Goal: Task Accomplishment & Management: Manage account settings

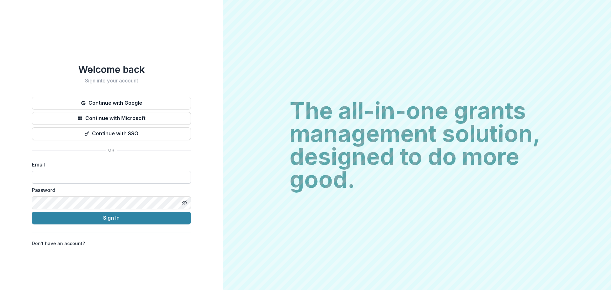
click at [138, 177] on input at bounding box center [111, 177] width 159 height 13
type input "**********"
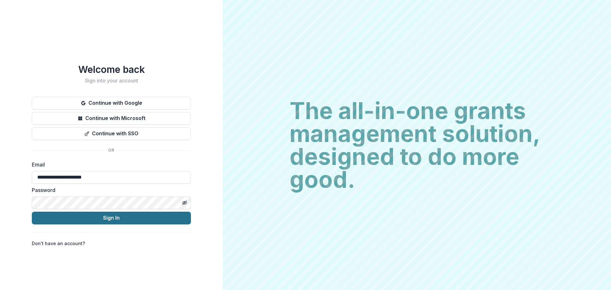
click at [97, 212] on button "Sign In" at bounding box center [111, 218] width 159 height 13
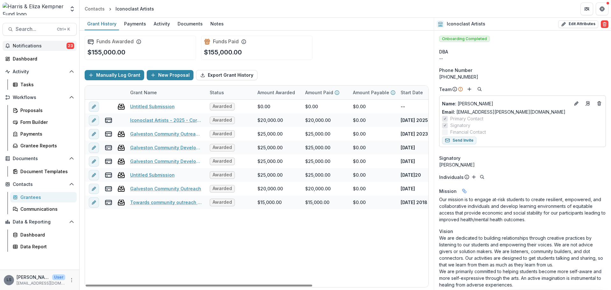
click at [47, 46] on span "Notifications" at bounding box center [40, 45] width 54 height 5
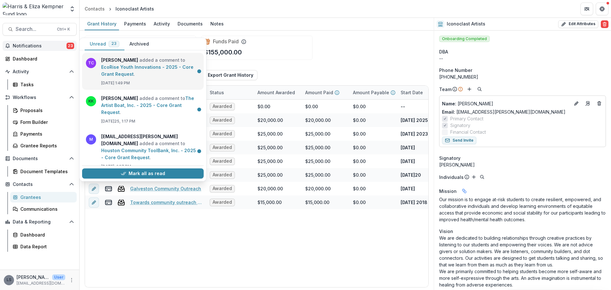
click at [136, 66] on link "EcoRise Youth Innovations - 2025 - Core Grant Request" at bounding box center [147, 70] width 92 height 12
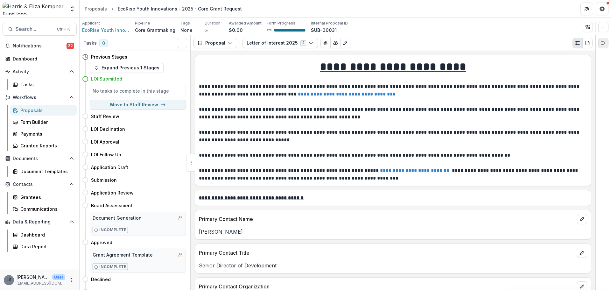
click at [601, 44] on icon "Expand right" at bounding box center [603, 42] width 5 height 5
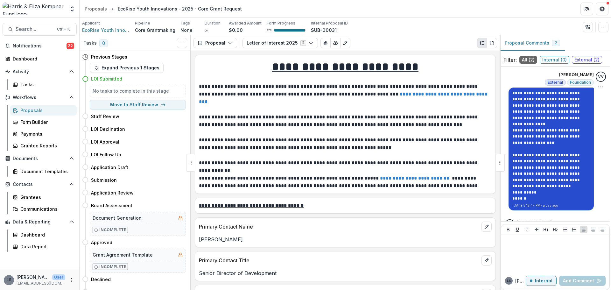
scroll to position [35, 0]
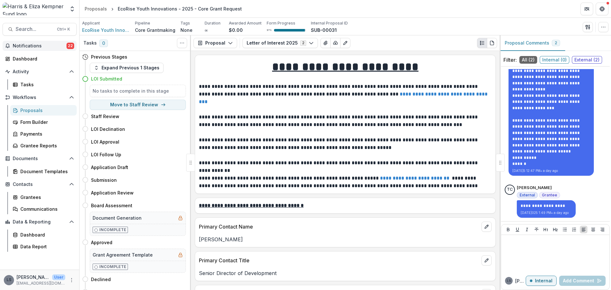
click at [31, 42] on button "Notifications 22" at bounding box center [40, 46] width 74 height 10
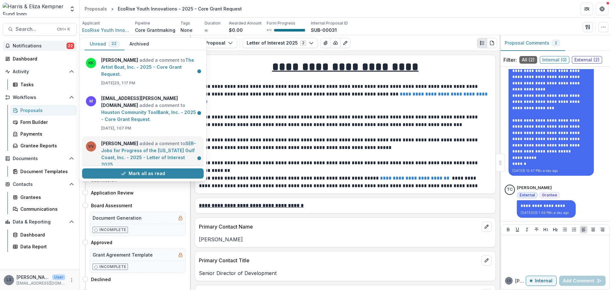
scroll to position [32, 0]
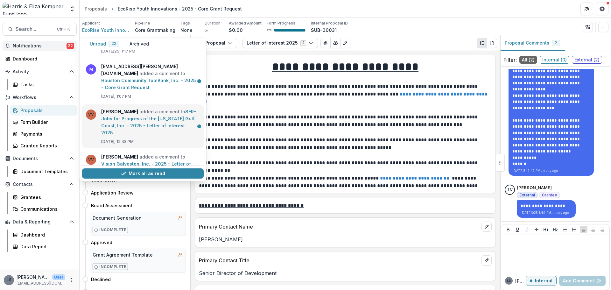
click at [155, 114] on link "SER-Jobs for Progress of the [US_STATE] Gulf Coast, Inc. - 2025 - Letter of Int…" at bounding box center [148, 122] width 95 height 26
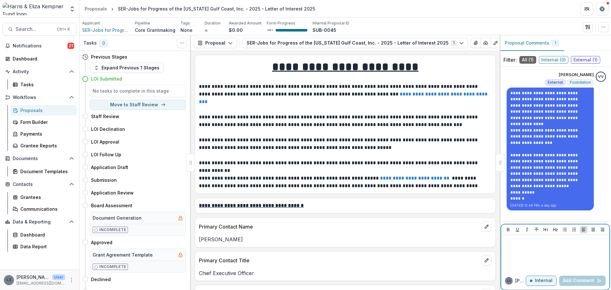
click at [575, 253] on div at bounding box center [555, 253] width 103 height 32
click at [171, 130] on button "Move here" at bounding box center [172, 129] width 26 height 8
select select "**********"
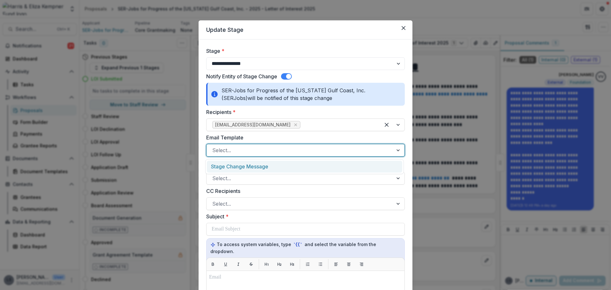
click at [321, 156] on div "Select..." at bounding box center [305, 150] width 199 height 13
click at [325, 134] on label "Email Template" at bounding box center [303, 138] width 195 height 8
click at [214, 146] on input "Email Template" at bounding box center [213, 150] width 2 height 8
click at [375, 152] on div at bounding box center [299, 150] width 175 height 9
click at [344, 165] on div "Stage Change Message" at bounding box center [304, 167] width 195 height 12
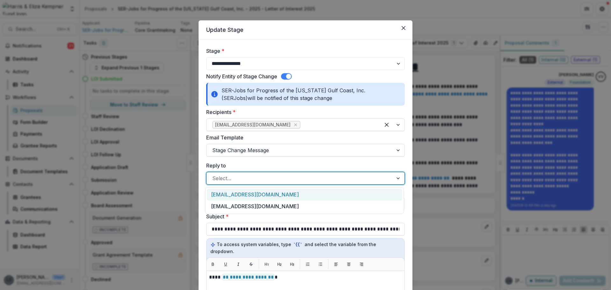
click at [302, 179] on div at bounding box center [299, 178] width 175 height 9
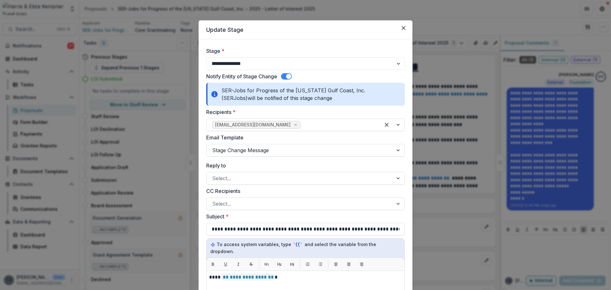
click at [292, 166] on label "Reply to" at bounding box center [303, 166] width 195 height 8
click at [214, 174] on input "Reply to" at bounding box center [213, 178] width 2 height 8
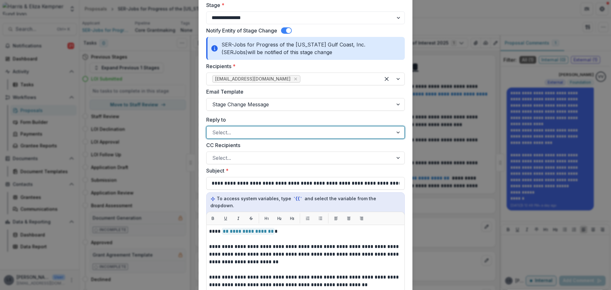
scroll to position [32, 0]
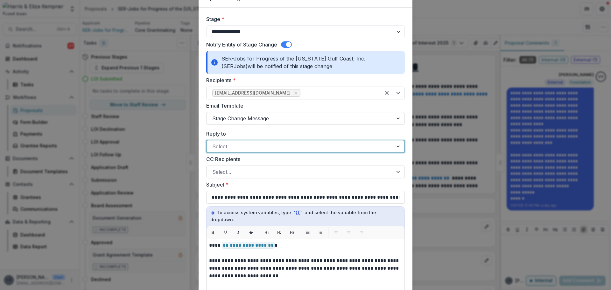
click at [241, 148] on div at bounding box center [299, 146] width 175 height 9
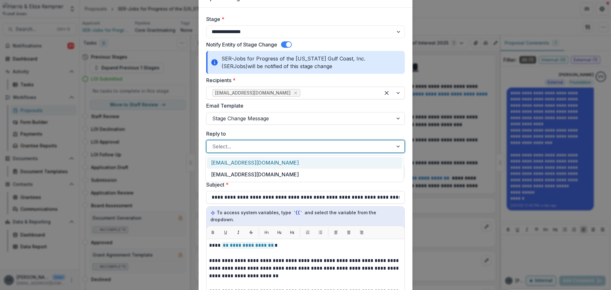
click at [248, 160] on div "[EMAIL_ADDRESS][DOMAIN_NAME]" at bounding box center [304, 163] width 195 height 12
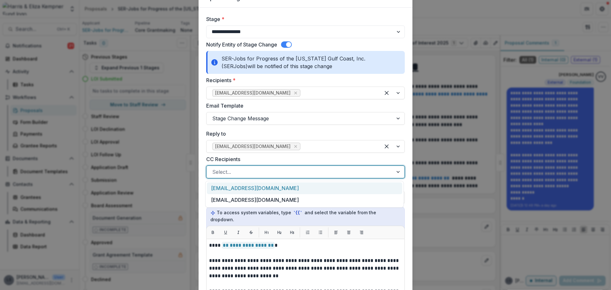
click at [261, 171] on div at bounding box center [299, 171] width 175 height 9
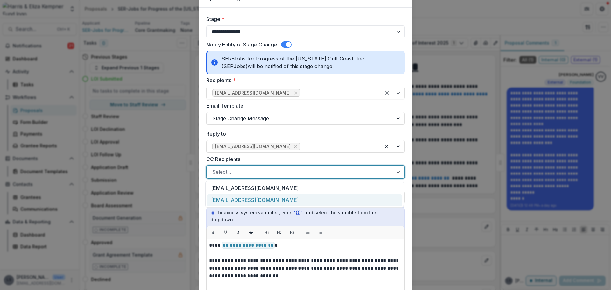
click at [263, 198] on div "[EMAIL_ADDRESS][DOMAIN_NAME]" at bounding box center [304, 200] width 195 height 12
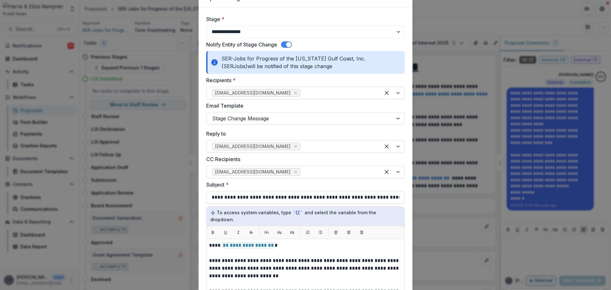
click at [393, 189] on div "**********" at bounding box center [305, 192] width 199 height 23
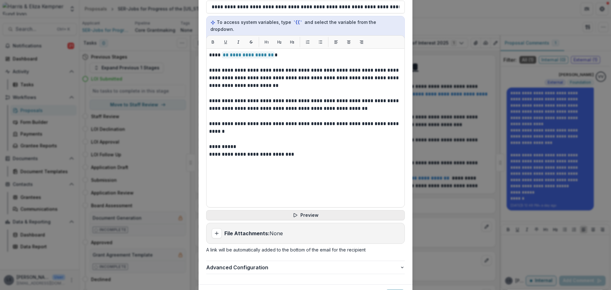
scroll to position [223, 0]
click at [399, 289] on button "Send" at bounding box center [394, 294] width 19 height 10
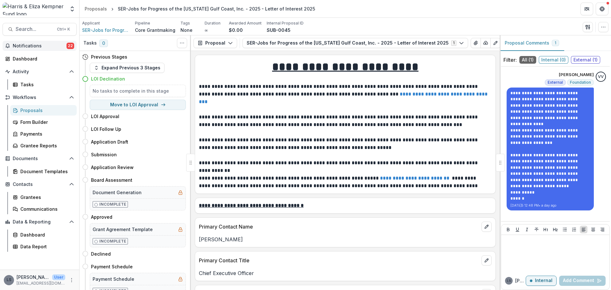
click at [31, 47] on span "Notifications" at bounding box center [40, 45] width 54 height 5
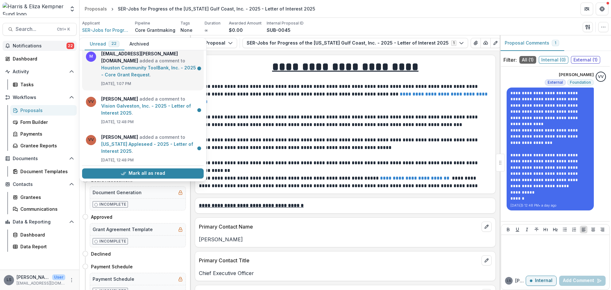
scroll to position [95, 0]
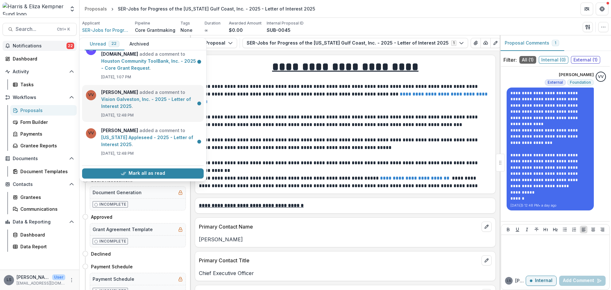
click at [151, 96] on link "Vision Galveston, Inc. - 2025 - Letter of Interest 2025" at bounding box center [146, 102] width 90 height 12
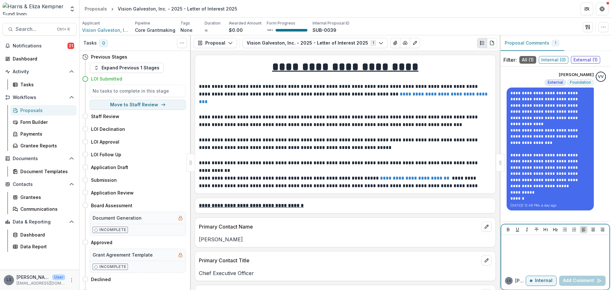
click at [527, 244] on p at bounding box center [555, 240] width 103 height 7
drag, startPoint x: 572, startPoint y: 243, endPoint x: 479, endPoint y: 242, distance: 92.9
click at [479, 242] on div "**********" at bounding box center [345, 162] width 531 height 255
copy p "**********"
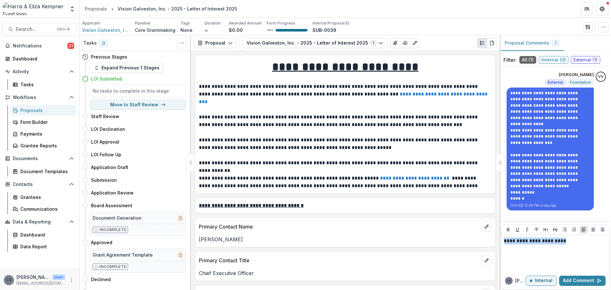
click at [41, 112] on div "Proposals" at bounding box center [45, 110] width 51 height 7
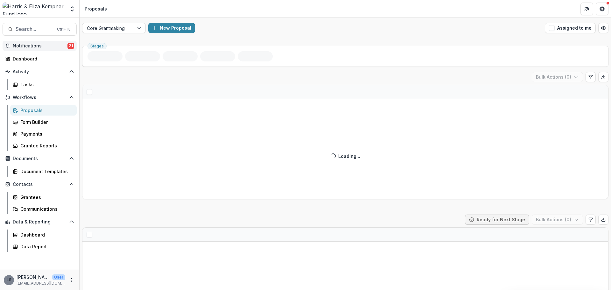
click at [25, 49] on button "Notifications 21" at bounding box center [40, 46] width 74 height 10
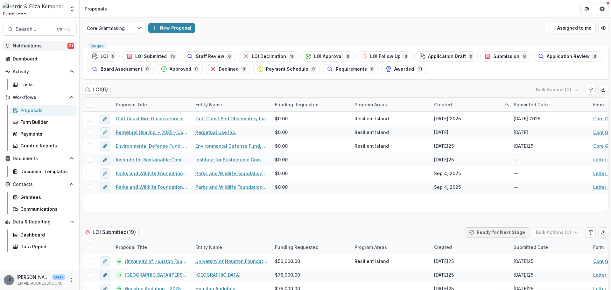
click at [30, 48] on span "Notifications" at bounding box center [40, 45] width 55 height 5
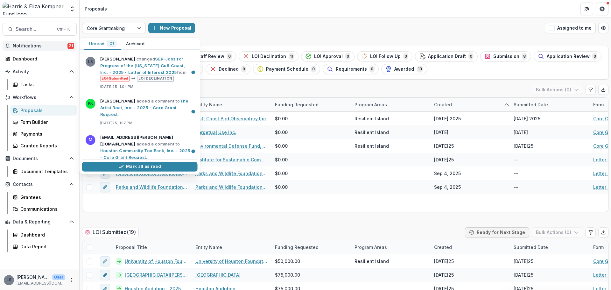
click at [30, 48] on span "Notifications" at bounding box center [40, 45] width 55 height 5
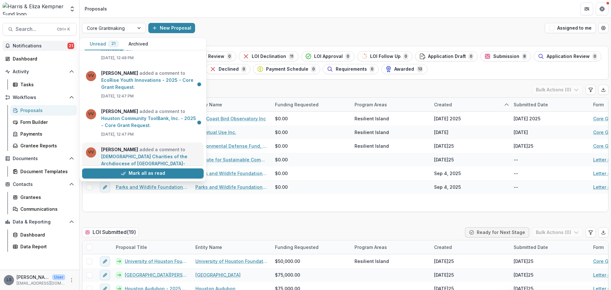
scroll to position [185, 0]
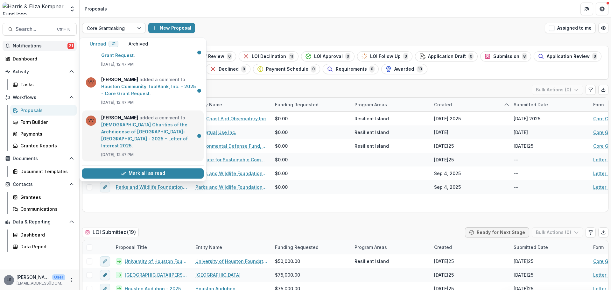
click at [145, 122] on link "[DEMOGRAPHIC_DATA] Charities of the Archdiocese of [GEOGRAPHIC_DATA]-[GEOGRAPHI…" at bounding box center [144, 135] width 87 height 26
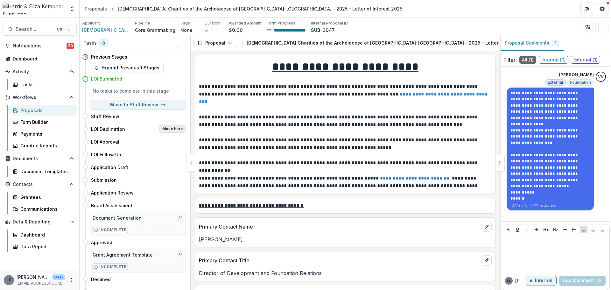
click at [176, 132] on button "Move here" at bounding box center [172, 129] width 26 height 8
select select "**********"
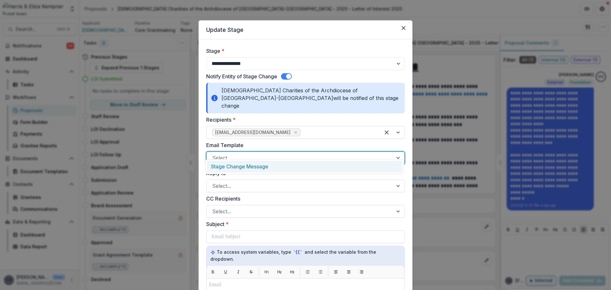
click at [280, 154] on div at bounding box center [299, 157] width 175 height 9
click at [280, 163] on div "Stage Change Message" at bounding box center [304, 167] width 195 height 12
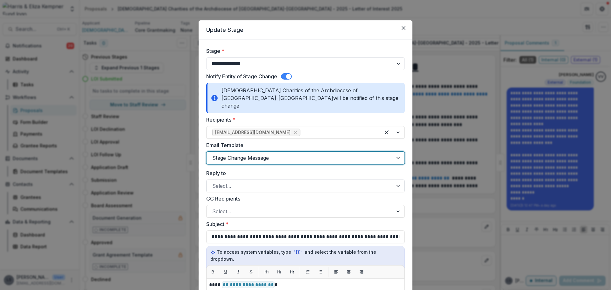
click at [287, 181] on div at bounding box center [299, 185] width 175 height 9
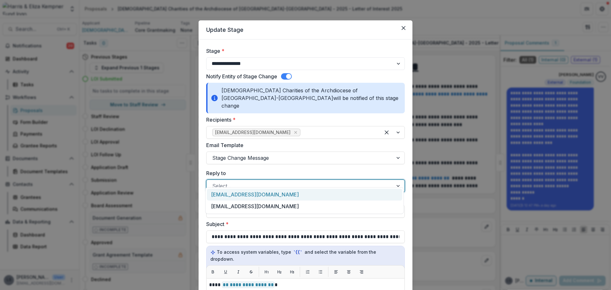
click at [277, 192] on div "[EMAIL_ADDRESS][DOMAIN_NAME]" at bounding box center [304, 195] width 195 height 12
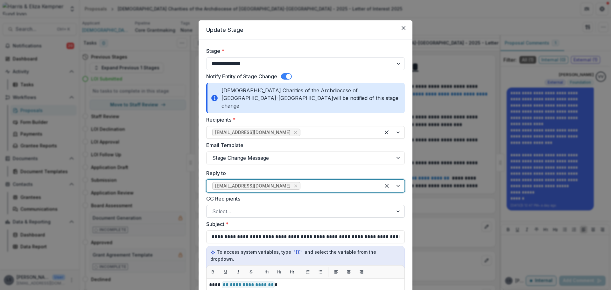
click at [276, 207] on div at bounding box center [299, 211] width 175 height 9
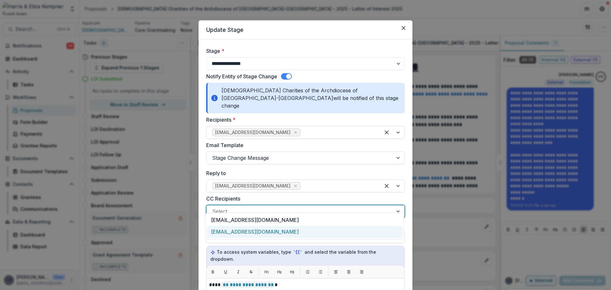
click at [275, 234] on div "[EMAIL_ADDRESS][DOMAIN_NAME]" at bounding box center [304, 232] width 195 height 12
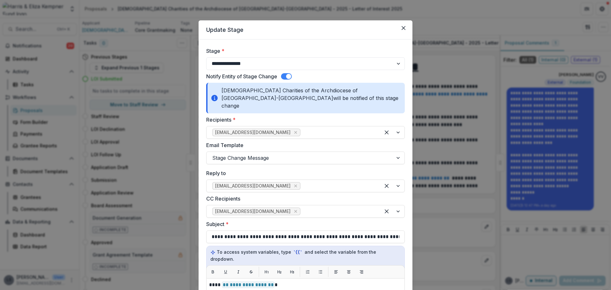
click at [403, 220] on div "**********" at bounding box center [305, 231] width 199 height 23
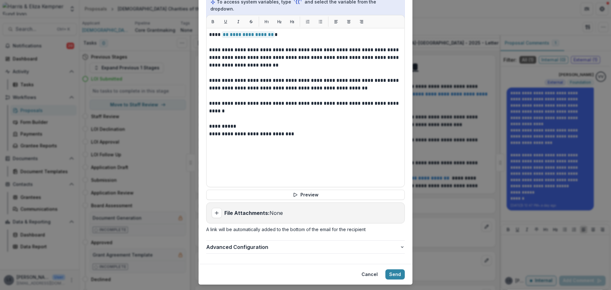
scroll to position [251, 0]
click at [392, 269] on button "Send" at bounding box center [394, 274] width 19 height 10
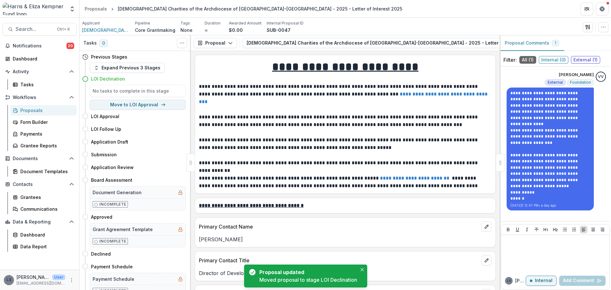
click at [35, 107] on link "Proposals" at bounding box center [43, 110] width 66 height 10
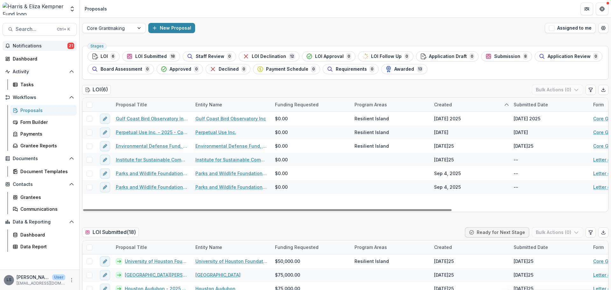
click at [31, 44] on span "Notifications" at bounding box center [40, 45] width 55 height 5
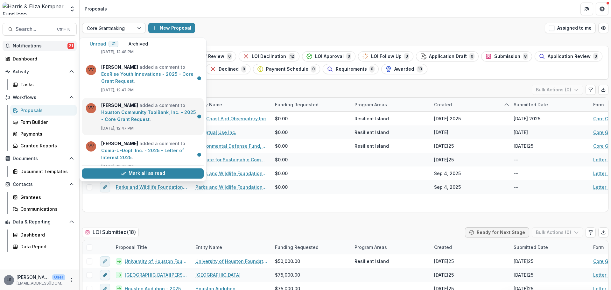
scroll to position [223, 0]
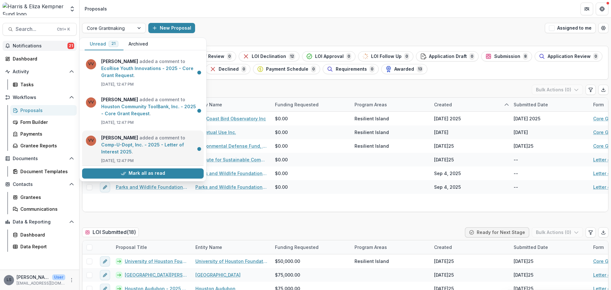
click at [163, 142] on link "Comp-U-Dopt, Inc. - 2025 - Letter of Interest 2025" at bounding box center [142, 148] width 83 height 12
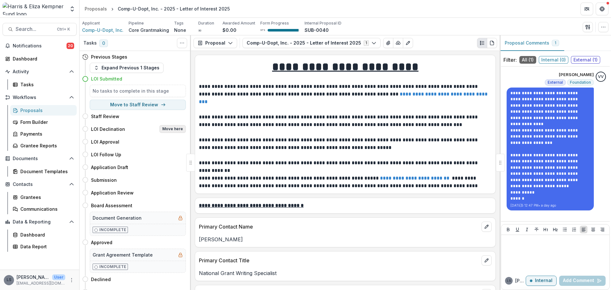
click at [170, 129] on button "Move here" at bounding box center [172, 129] width 26 height 8
select select "**********"
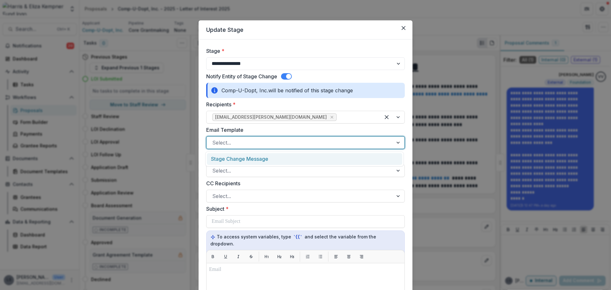
click at [324, 145] on div at bounding box center [299, 142] width 175 height 9
click at [320, 158] on div "Stage Change Message" at bounding box center [304, 159] width 195 height 12
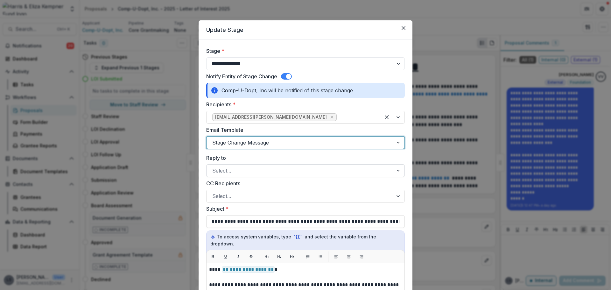
click at [322, 170] on div at bounding box center [299, 170] width 175 height 9
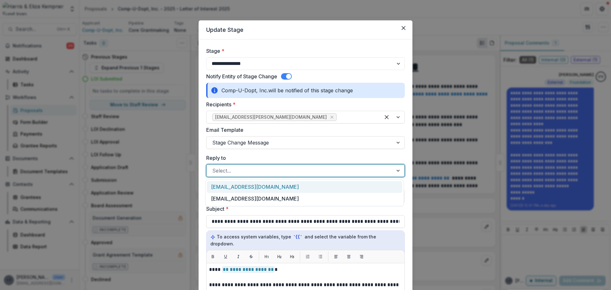
click at [273, 187] on div "[EMAIL_ADDRESS][DOMAIN_NAME]" at bounding box center [304, 187] width 195 height 12
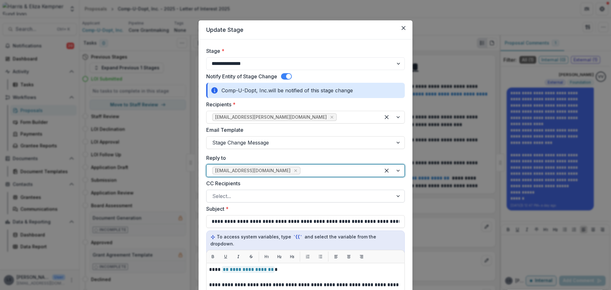
click at [277, 196] on div at bounding box center [299, 196] width 175 height 9
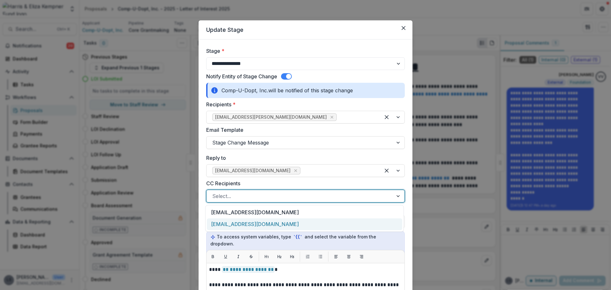
click at [260, 227] on div "[EMAIL_ADDRESS][DOMAIN_NAME]" at bounding box center [304, 224] width 195 height 12
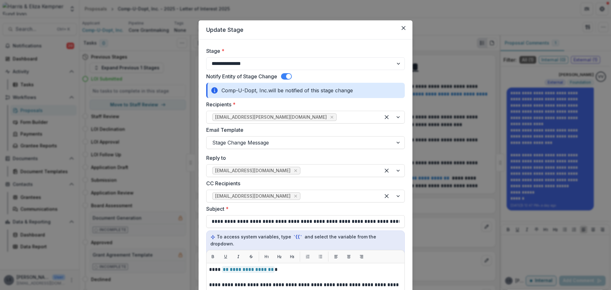
click at [408, 243] on form "**********" at bounding box center [306, 268] width 214 height 459
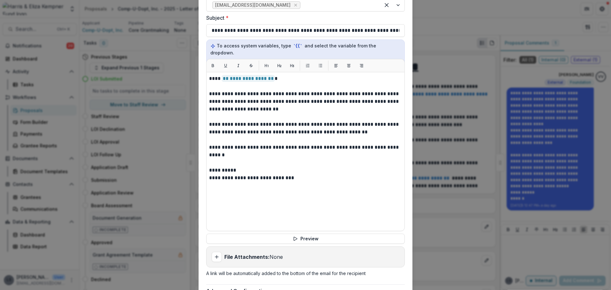
scroll to position [243, 0]
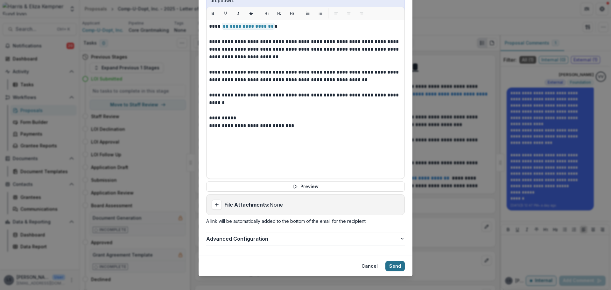
click at [399, 261] on button "Send" at bounding box center [394, 266] width 19 height 10
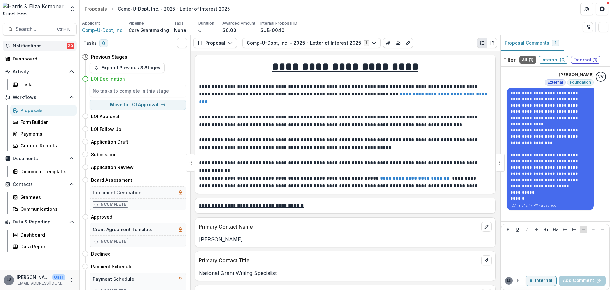
click at [27, 48] on span "Notifications" at bounding box center [40, 45] width 54 height 5
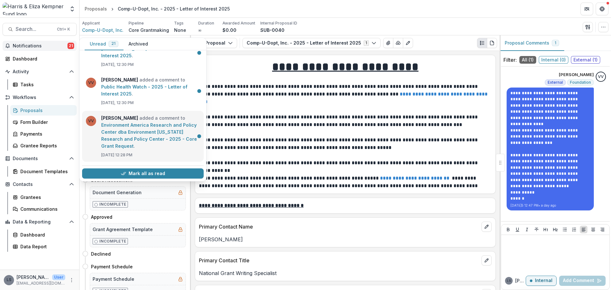
scroll to position [578, 0]
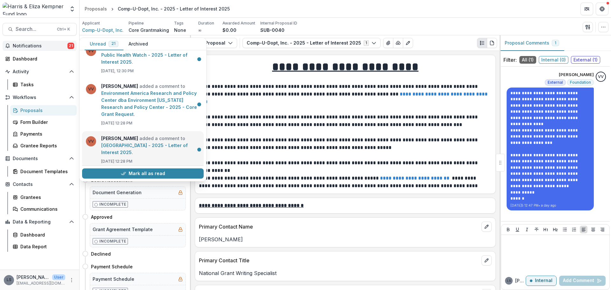
click at [155, 143] on link "[GEOGRAPHIC_DATA] - 2025 - Letter of Interest 2025" at bounding box center [144, 149] width 87 height 12
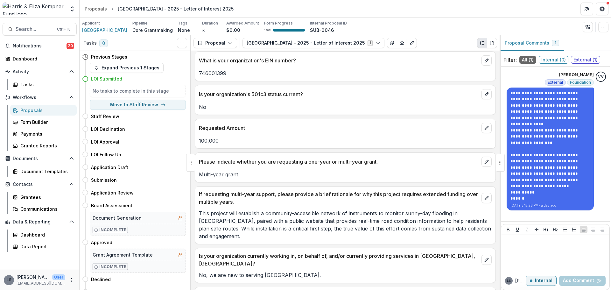
scroll to position [509, 0]
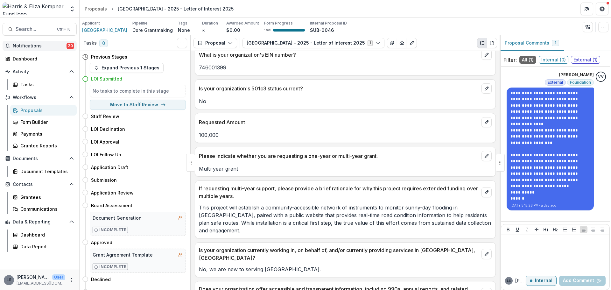
click at [31, 47] on span "Notifications" at bounding box center [40, 45] width 54 height 5
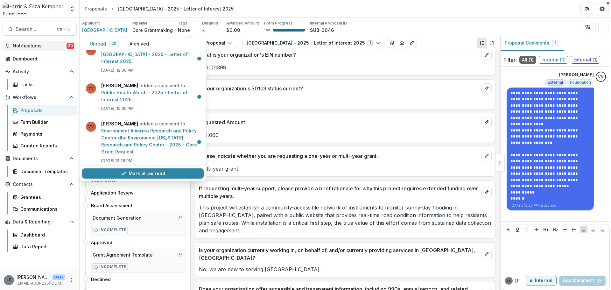
scroll to position [573, 0]
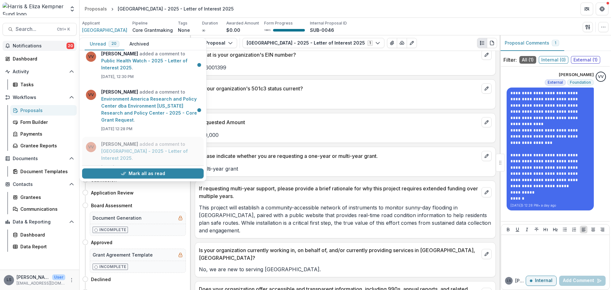
click at [145, 148] on link "[GEOGRAPHIC_DATA] - 2025 - Letter of Interest 2025" at bounding box center [144, 154] width 87 height 12
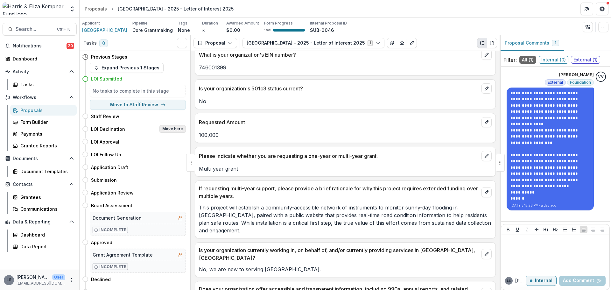
click at [168, 129] on button "Move here" at bounding box center [172, 129] width 26 height 8
select select "**********"
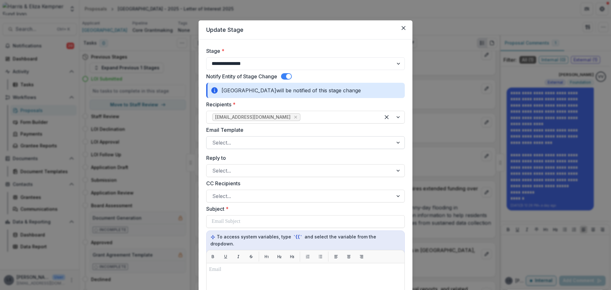
click at [294, 137] on div "Select..." at bounding box center [299, 142] width 186 height 10
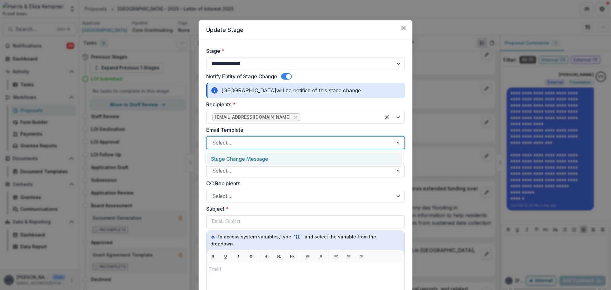
click at [294, 157] on div "Stage Change Message" at bounding box center [304, 159] width 195 height 12
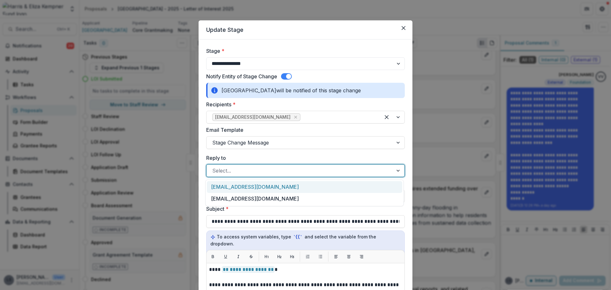
click at [292, 168] on div at bounding box center [299, 170] width 175 height 9
click at [289, 188] on div "[EMAIL_ADDRESS][DOMAIN_NAME]" at bounding box center [304, 187] width 195 height 12
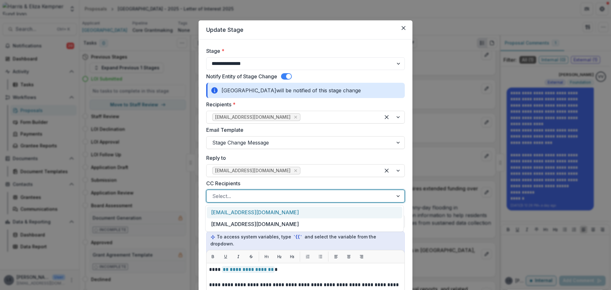
click at [286, 191] on div "Select..." at bounding box center [305, 196] width 199 height 13
click at [276, 224] on div "[EMAIL_ADDRESS][DOMAIN_NAME]" at bounding box center [304, 224] width 195 height 12
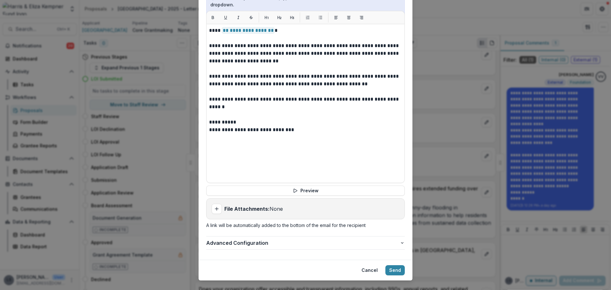
scroll to position [243, 0]
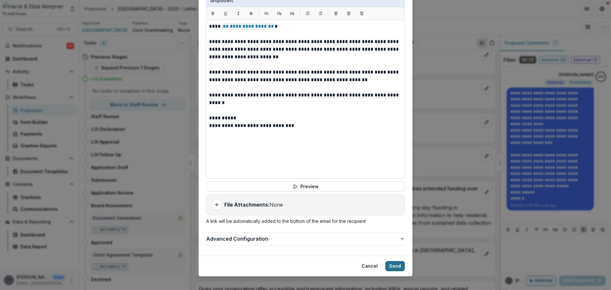
click at [401, 261] on button "Send" at bounding box center [394, 266] width 19 height 10
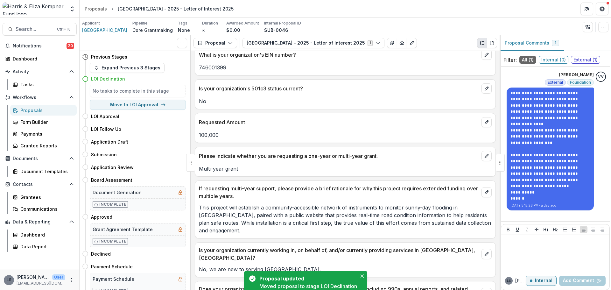
scroll to position [517, 0]
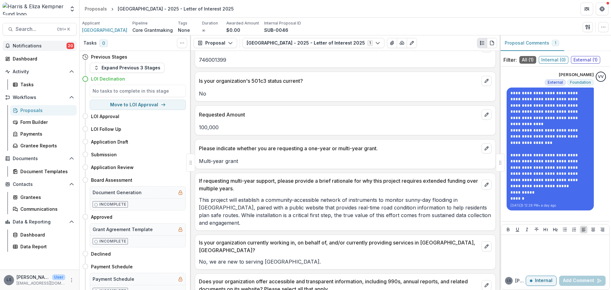
click at [37, 48] on span "Notifications" at bounding box center [40, 45] width 54 height 5
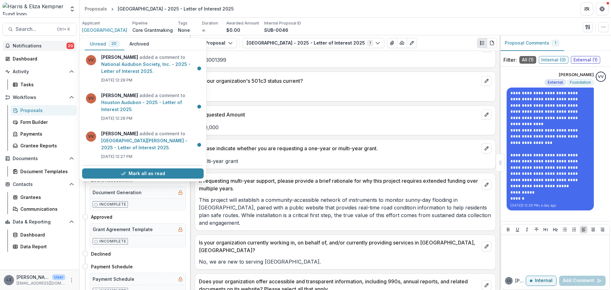
scroll to position [662, 0]
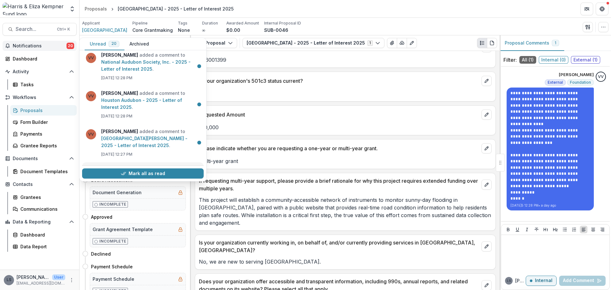
click at [150, 174] on link "University of Houston Foundation - 2025 - Core Grant Request" at bounding box center [148, 180] width 95 height 12
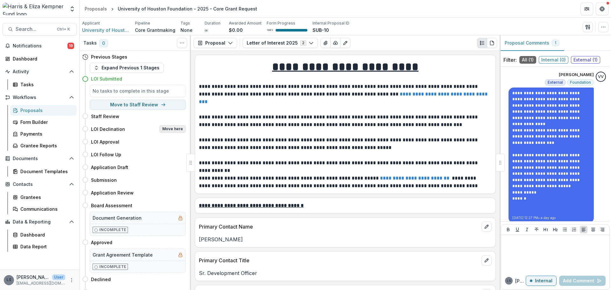
click at [176, 131] on button "Move here" at bounding box center [172, 129] width 26 height 8
select select "**********"
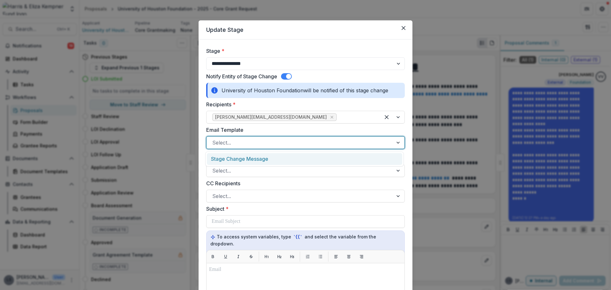
click at [248, 136] on div "Select..." at bounding box center [305, 142] width 199 height 13
click at [263, 158] on div "Stage Change Message" at bounding box center [304, 159] width 195 height 12
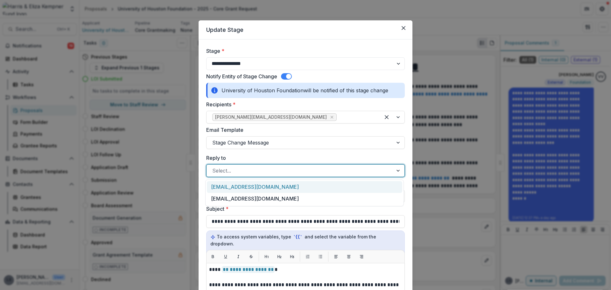
click at [282, 168] on div at bounding box center [299, 170] width 175 height 9
click at [280, 184] on div "[EMAIL_ADDRESS][DOMAIN_NAME]" at bounding box center [304, 187] width 195 height 12
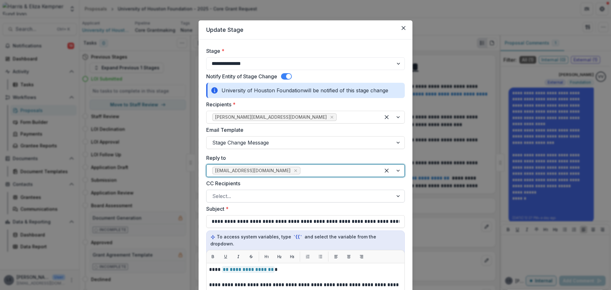
click at [280, 192] on div at bounding box center [299, 196] width 175 height 9
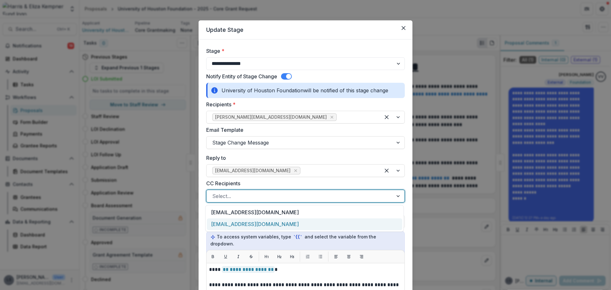
click at [267, 226] on div "[EMAIL_ADDRESS][DOMAIN_NAME]" at bounding box center [304, 224] width 195 height 12
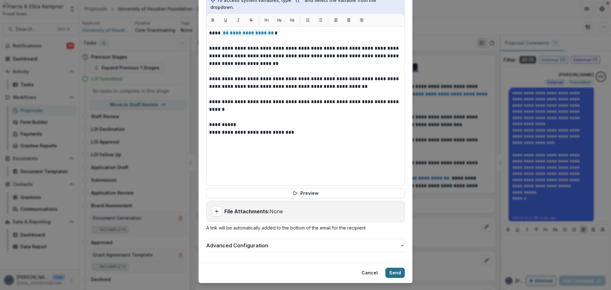
scroll to position [243, 0]
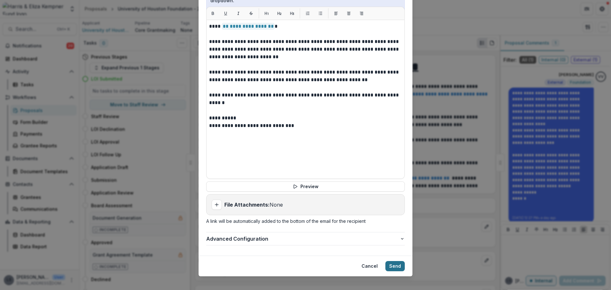
click at [396, 261] on button "Send" at bounding box center [394, 266] width 19 height 10
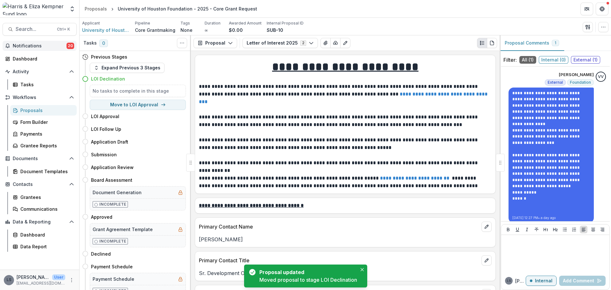
click at [33, 46] on span "Notifications" at bounding box center [40, 45] width 54 height 5
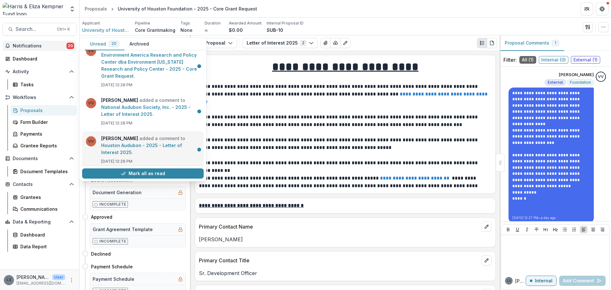
scroll to position [629, 0]
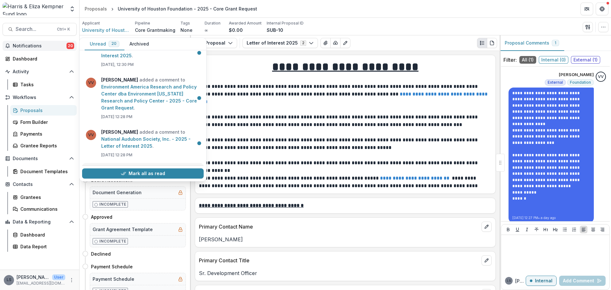
click at [155, 174] on link "Houston Audubon - 2025 - Letter of Interest 2025" at bounding box center [141, 180] width 81 height 12
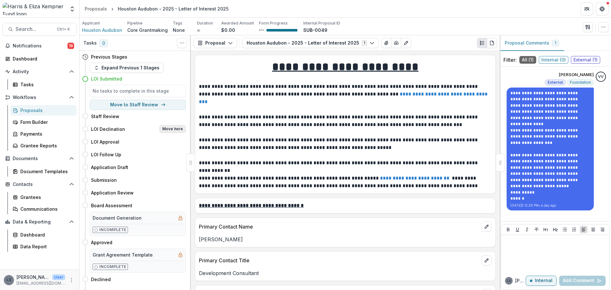
click at [179, 127] on button "Move here" at bounding box center [172, 129] width 26 height 8
select select "**********"
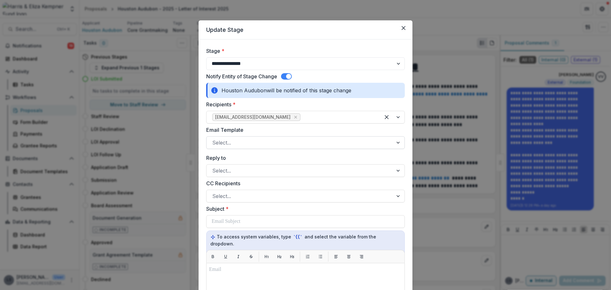
click at [289, 145] on div at bounding box center [299, 142] width 175 height 9
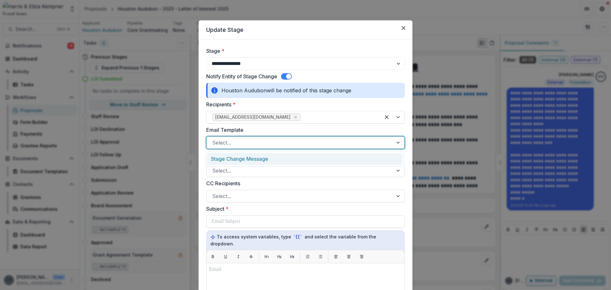
click at [287, 157] on div "Stage Change Message" at bounding box center [304, 159] width 195 height 12
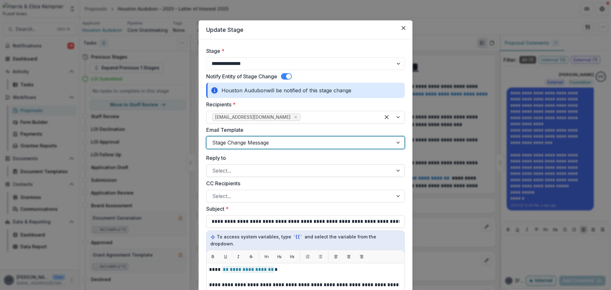
click at [284, 170] on div at bounding box center [299, 170] width 175 height 9
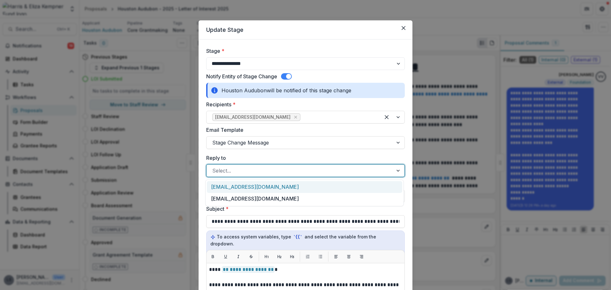
click at [277, 186] on div "[EMAIL_ADDRESS][DOMAIN_NAME]" at bounding box center [304, 187] width 195 height 12
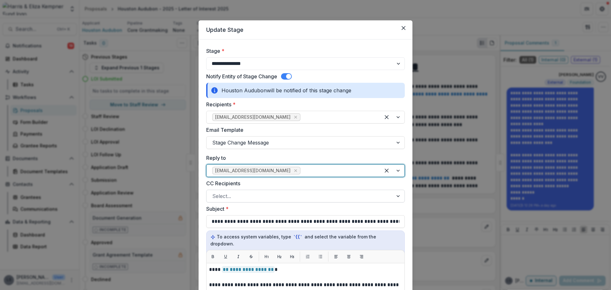
click at [276, 197] on div at bounding box center [299, 196] width 175 height 9
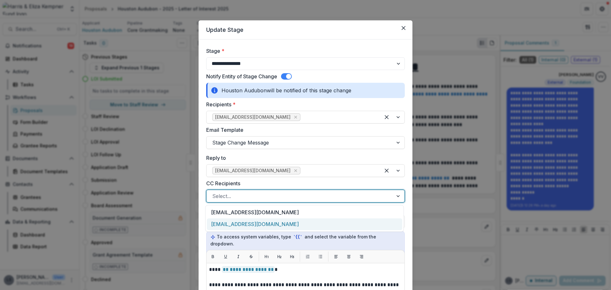
click at [276, 227] on div "[EMAIL_ADDRESS][DOMAIN_NAME]" at bounding box center [304, 224] width 195 height 12
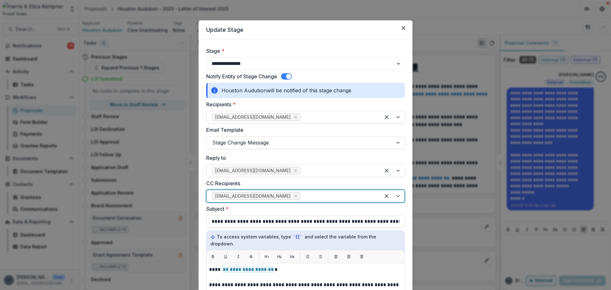
click at [370, 211] on label "Subject *" at bounding box center [303, 209] width 195 height 8
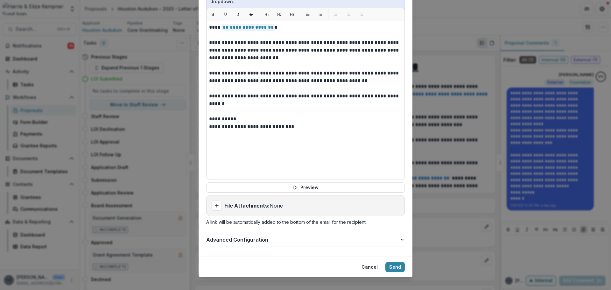
scroll to position [243, 0]
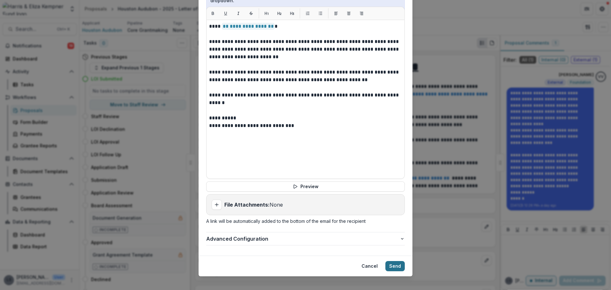
click at [397, 261] on button "Send" at bounding box center [394, 266] width 19 height 10
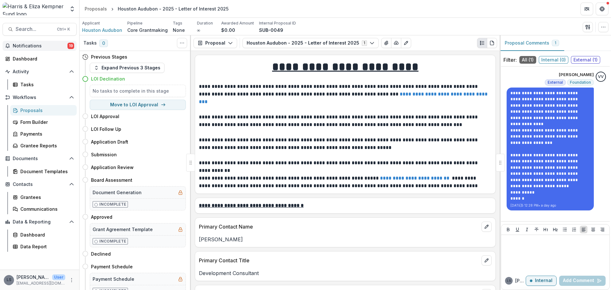
click at [39, 44] on span "Notifications" at bounding box center [40, 45] width 55 height 5
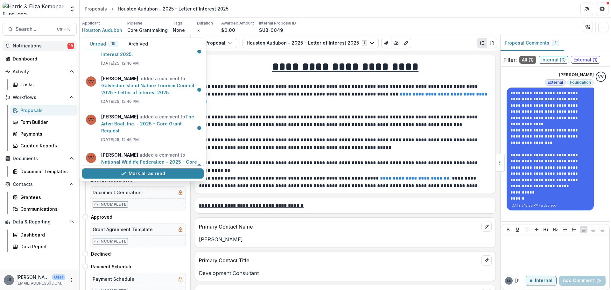
scroll to position [414, 0]
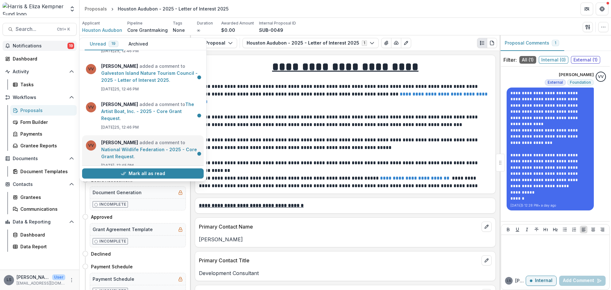
click at [149, 147] on link "National Wildlife Federation - 2025 - Core Grant Request" at bounding box center [149, 153] width 96 height 12
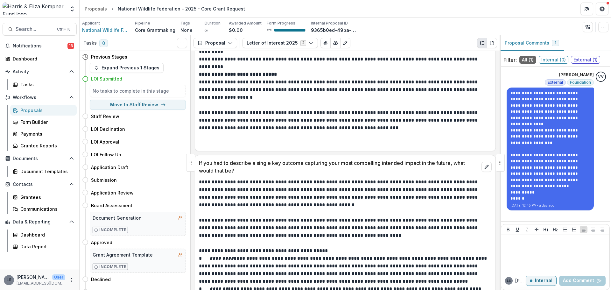
scroll to position [2163, 0]
click at [22, 57] on div "Dashboard" at bounding box center [42, 58] width 59 height 7
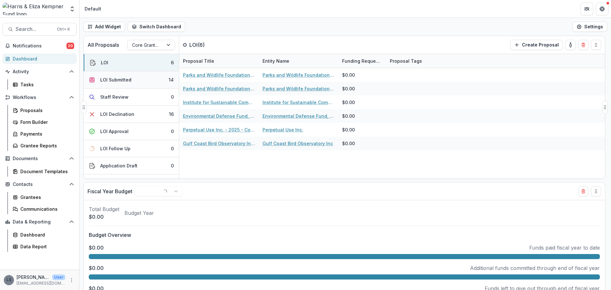
click at [149, 80] on button "LOI Submitted 14" at bounding box center [131, 79] width 95 height 17
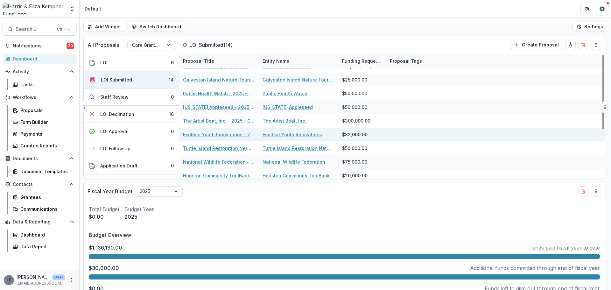
scroll to position [81, 0]
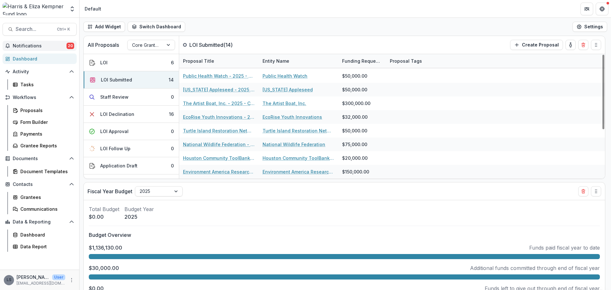
click at [52, 47] on span "Notifications" at bounding box center [40, 45] width 54 height 5
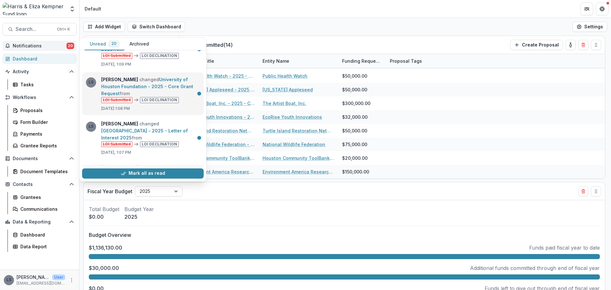
scroll to position [0, 0]
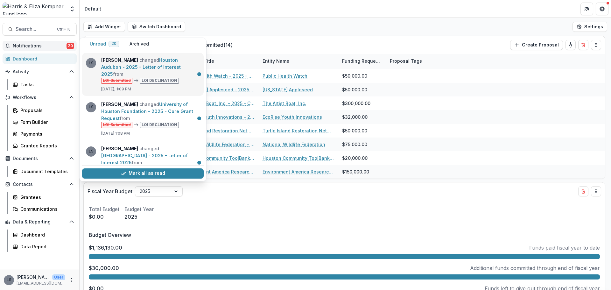
click at [181, 74] on link "Houston Audubon - 2025 - Letter of Interest 2025" at bounding box center [141, 66] width 80 height 19
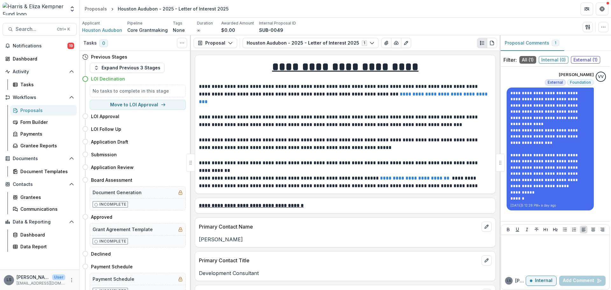
click at [40, 40] on div "Search... Ctrl + K Notifications 19 Dashboard Activity Tasks Workflows Proposal…" at bounding box center [40, 154] width 80 height 272
click at [60, 47] on span "Notifications" at bounding box center [40, 45] width 55 height 5
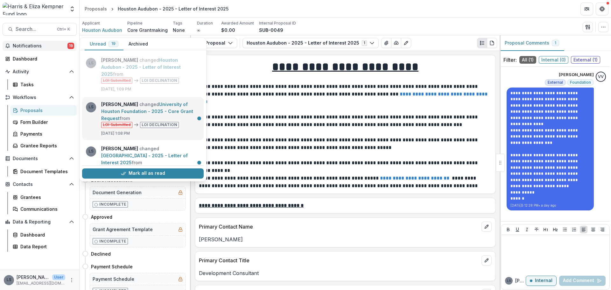
click at [193, 112] on link "University of Houston Foundation - 2025 - Core Grant Request" at bounding box center [147, 110] width 92 height 19
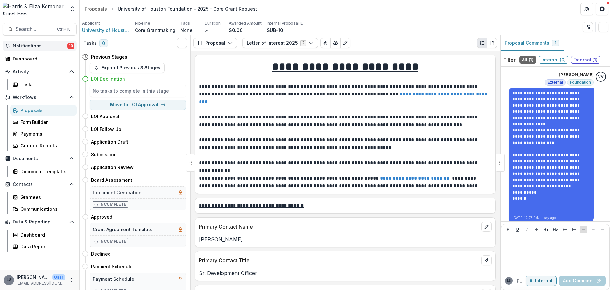
click at [32, 50] on button "Notifications 18" at bounding box center [40, 46] width 74 height 10
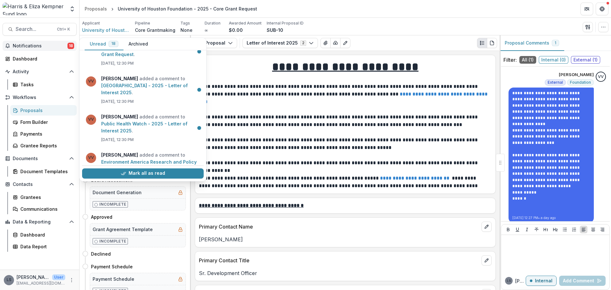
scroll to position [666, 0]
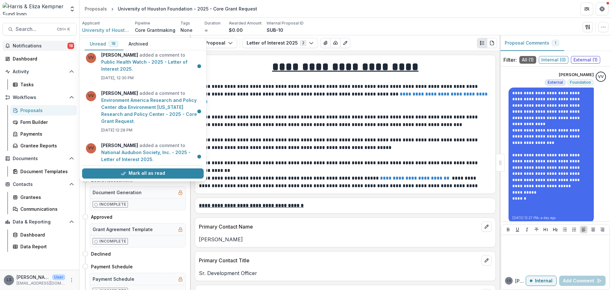
click at [177, 188] on link "[GEOGRAPHIC_DATA][PERSON_NAME] - 2025 - Letter of Interest 2025" at bounding box center [144, 194] width 86 height 12
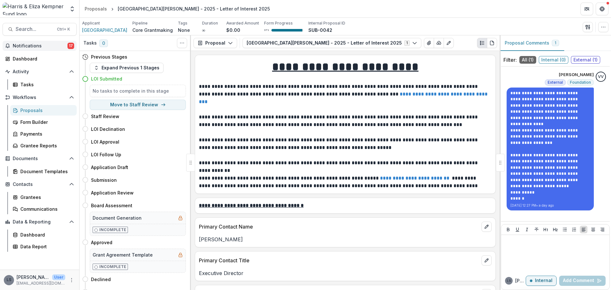
click at [34, 43] on span "Notifications" at bounding box center [40, 45] width 55 height 5
click at [42, 27] on span "Search..." at bounding box center [35, 29] width 38 height 6
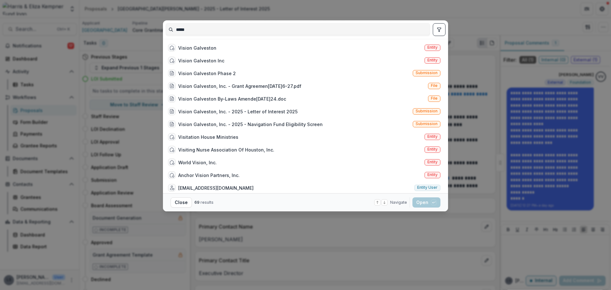
type input "*****"
click at [465, 215] on div "***** Vision Galveston Entity Vision Galveston Inc Entity Vision [GEOGRAPHIC_DA…" at bounding box center [305, 145] width 611 height 290
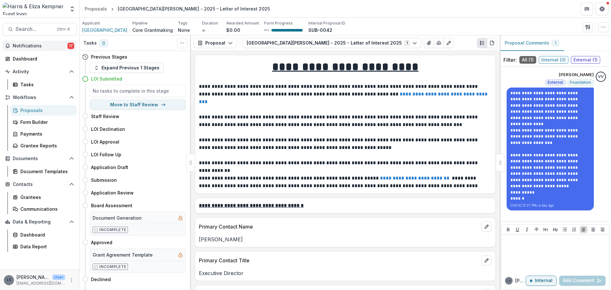
click at [16, 45] on span "Notifications" at bounding box center [40, 45] width 55 height 5
click at [20, 60] on div "Dashboard" at bounding box center [42, 58] width 59 height 7
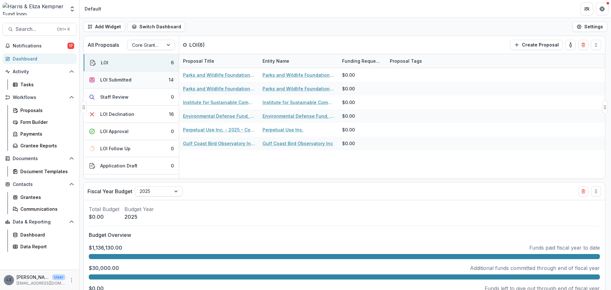
click at [109, 83] on div "LOI Submitted" at bounding box center [115, 79] width 31 height 7
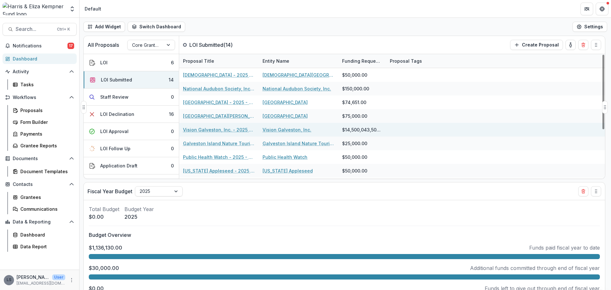
click at [244, 131] on link "Vision Galveston, Inc. - 2025 - Letter of Interest 2025" at bounding box center [219, 129] width 72 height 7
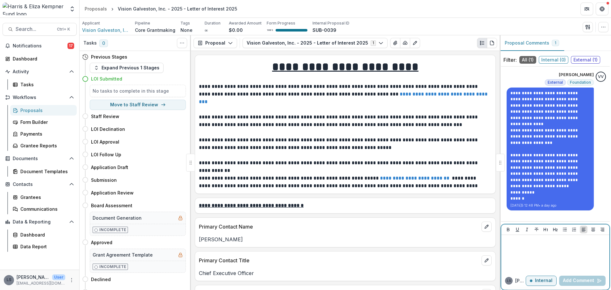
click at [535, 281] on p "Internal" at bounding box center [543, 280] width 17 height 5
click at [523, 251] on div at bounding box center [555, 253] width 103 height 32
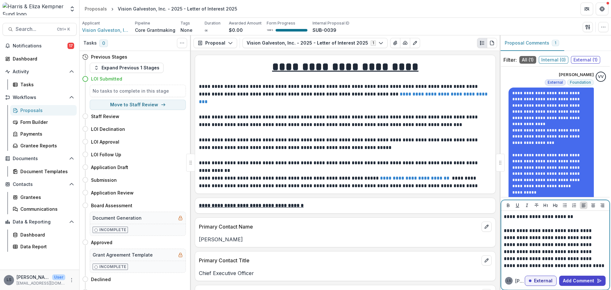
click at [548, 254] on p "**********" at bounding box center [554, 248] width 101 height 42
click at [573, 266] on p "**********" at bounding box center [554, 248] width 101 height 42
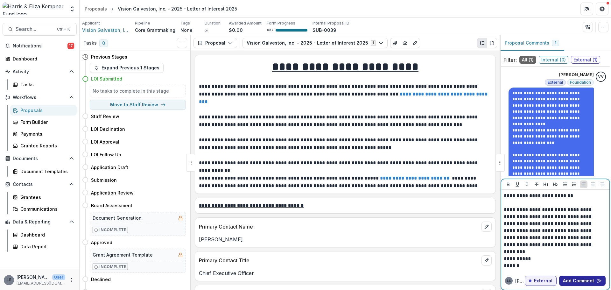
click at [580, 278] on button "Add Comment" at bounding box center [582, 281] width 46 height 10
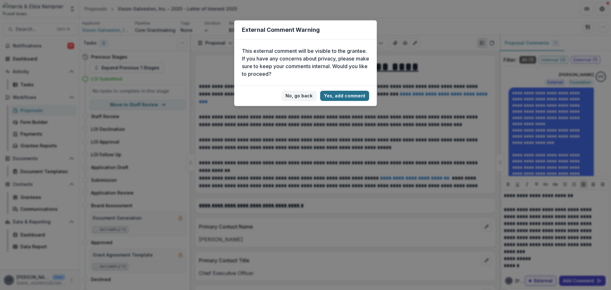
click at [355, 98] on button "Yes, add comment" at bounding box center [344, 96] width 49 height 10
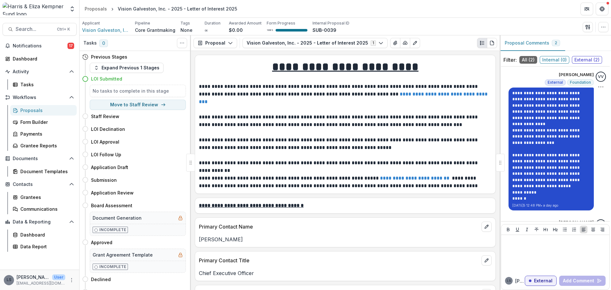
click at [527, 195] on p "**********" at bounding box center [551, 192] width 78 height 6
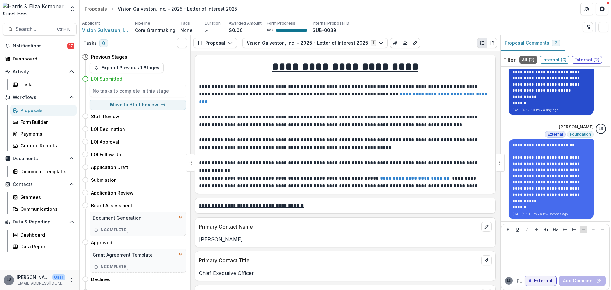
scroll to position [97, 0]
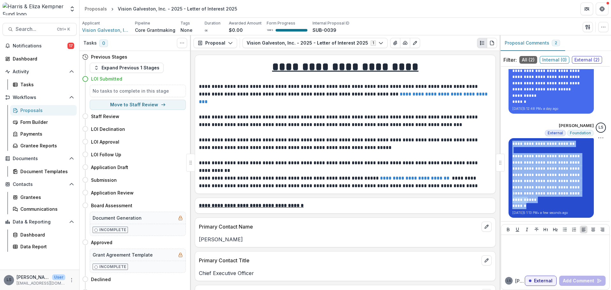
drag, startPoint x: 524, startPoint y: 207, endPoint x: 505, endPoint y: 146, distance: 63.8
click at [508, 146] on div "**********" at bounding box center [550, 178] width 85 height 80
copy div "**********"
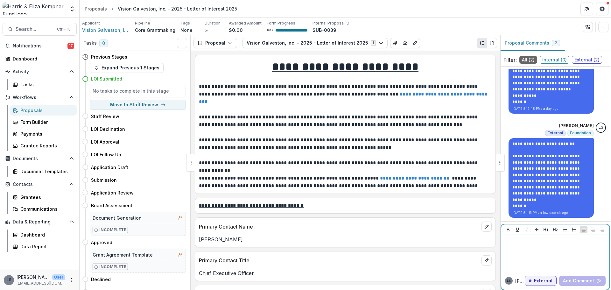
click at [551, 251] on div at bounding box center [555, 253] width 103 height 32
click at [33, 44] on span "Notifications" at bounding box center [40, 45] width 55 height 5
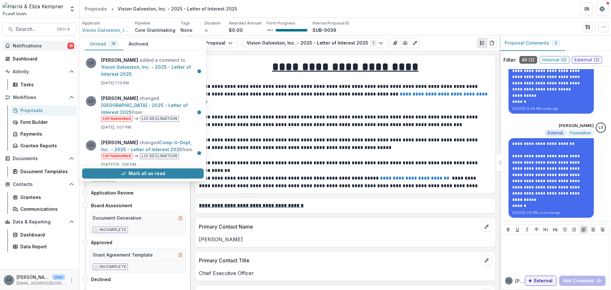
click at [355, 162] on p "**********" at bounding box center [344, 163] width 291 height 8
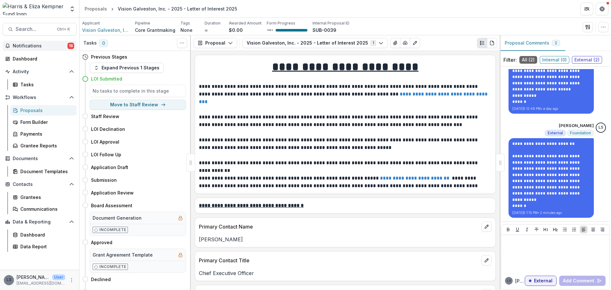
click at [37, 44] on span "Notifications" at bounding box center [40, 45] width 55 height 5
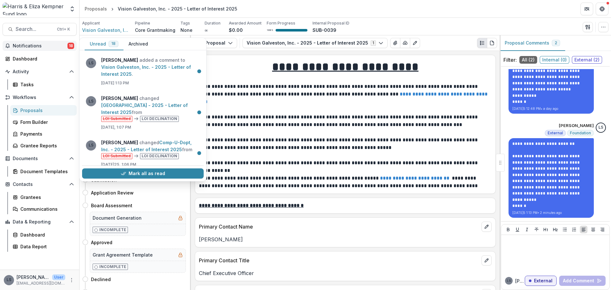
click at [342, 157] on p at bounding box center [345, 155] width 293 height 8
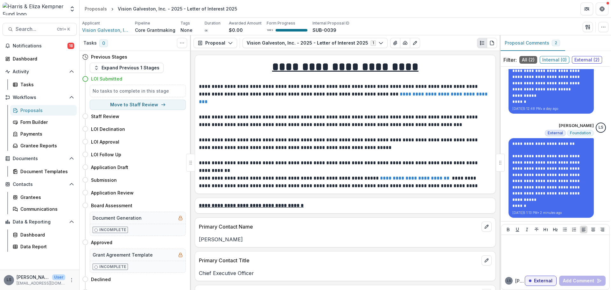
click at [290, 143] on p "**********" at bounding box center [344, 143] width 291 height 15
click at [26, 38] on div "Search... Ctrl + K Notifications 18 Dashboard Activity Tasks Workflows Proposal…" at bounding box center [40, 154] width 80 height 272
click at [32, 44] on span "Notifications" at bounding box center [40, 45] width 55 height 5
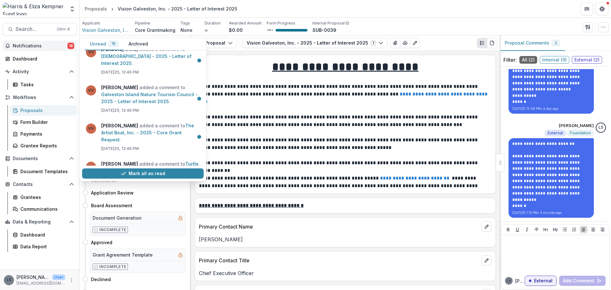
scroll to position [394, 0]
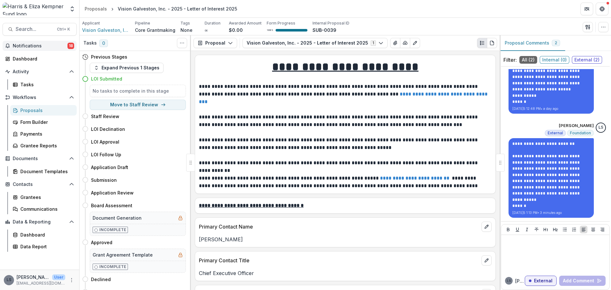
click at [321, 163] on p "**********" at bounding box center [344, 163] width 291 height 8
click at [30, 47] on span "Notifications" at bounding box center [40, 45] width 55 height 5
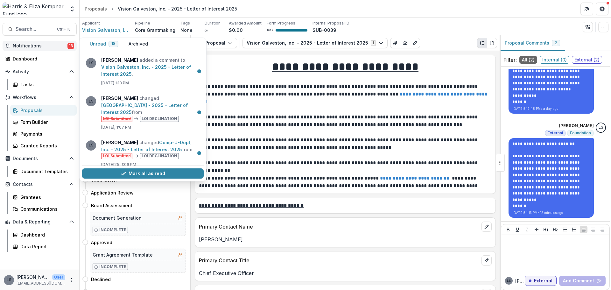
click at [30, 47] on span "Notifications" at bounding box center [40, 45] width 55 height 5
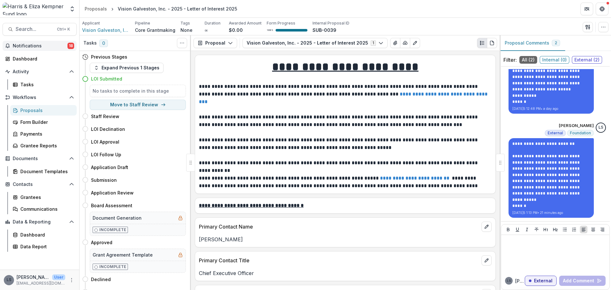
click at [48, 49] on button "Notifications 18" at bounding box center [40, 46] width 74 height 10
click at [307, 143] on p "**********" at bounding box center [344, 143] width 291 height 15
